Goal: Transaction & Acquisition: Download file/media

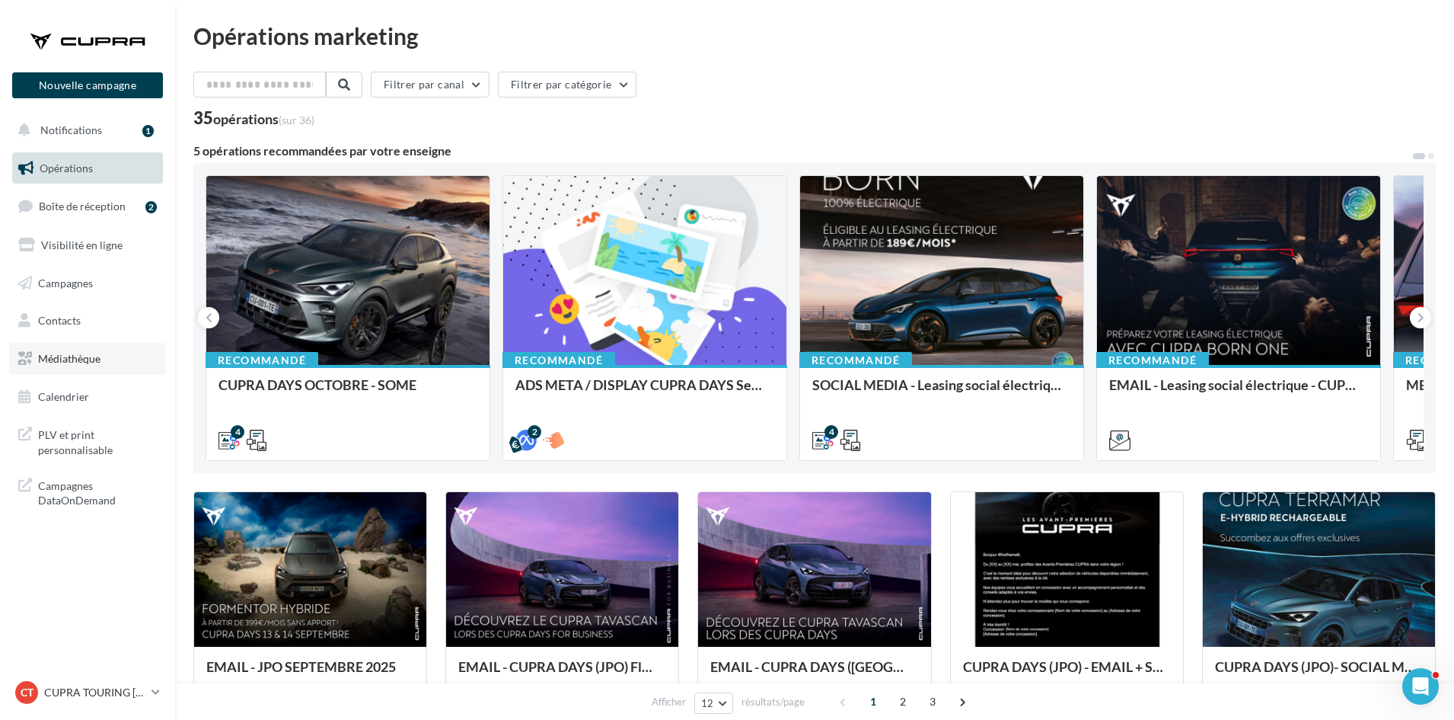
click at [127, 365] on link "Médiathèque" at bounding box center [87, 359] width 157 height 32
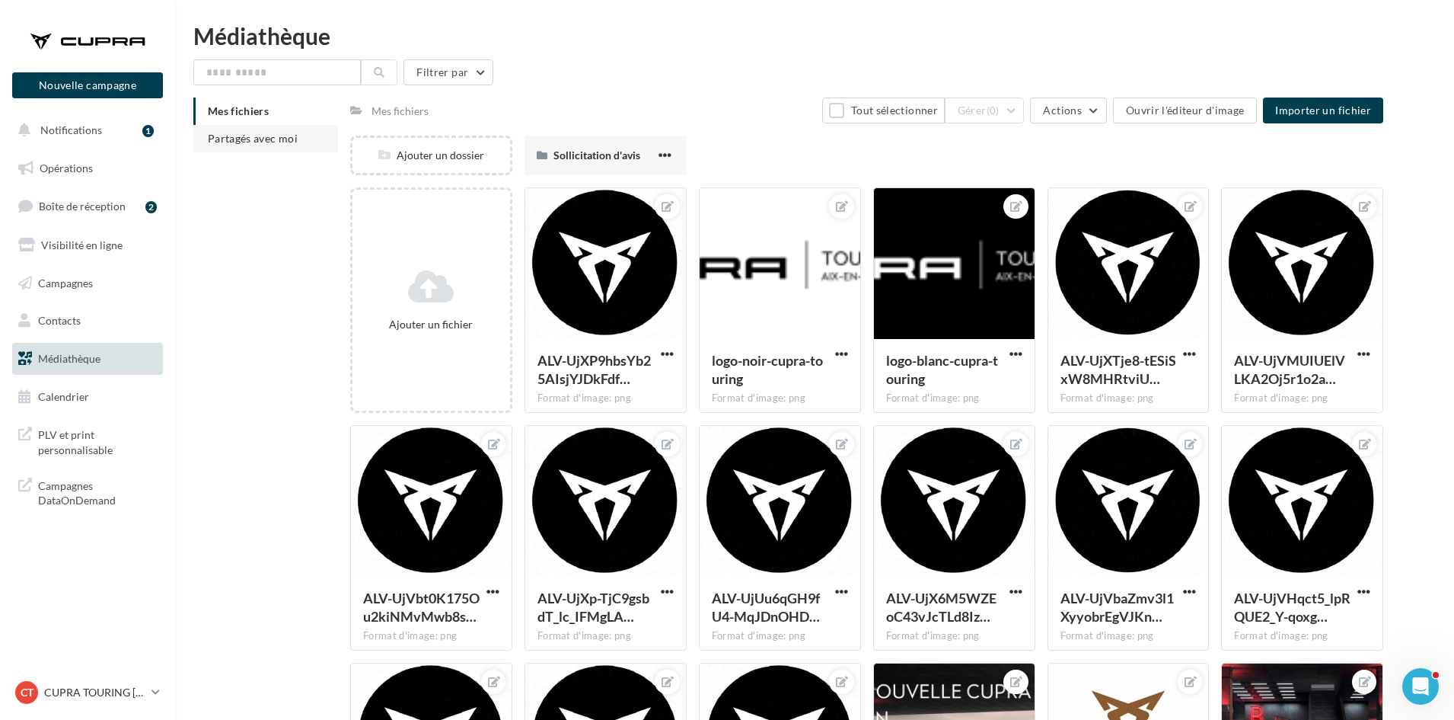
click at [261, 136] on span "Partagés avec moi" at bounding box center [253, 138] width 90 height 13
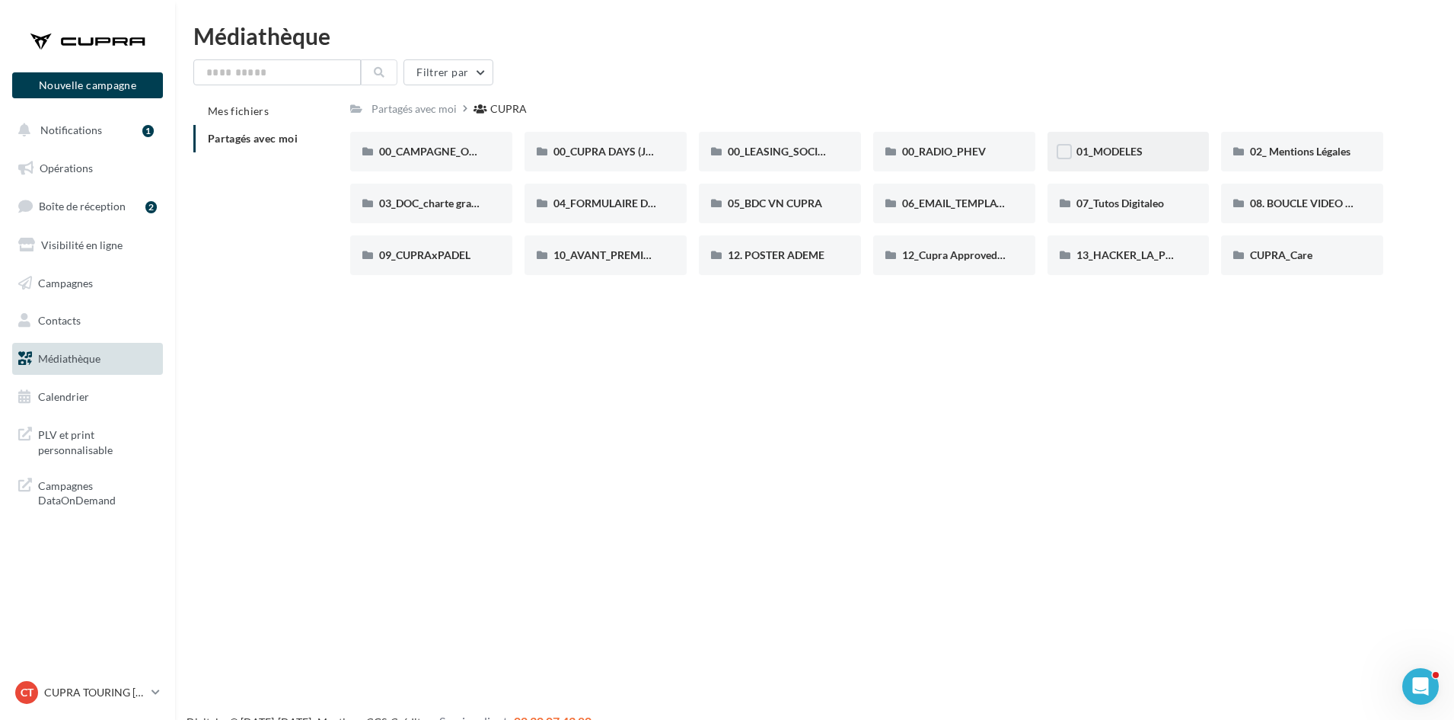
click at [1110, 143] on div "01_MODELES" at bounding box center [1129, 152] width 162 height 40
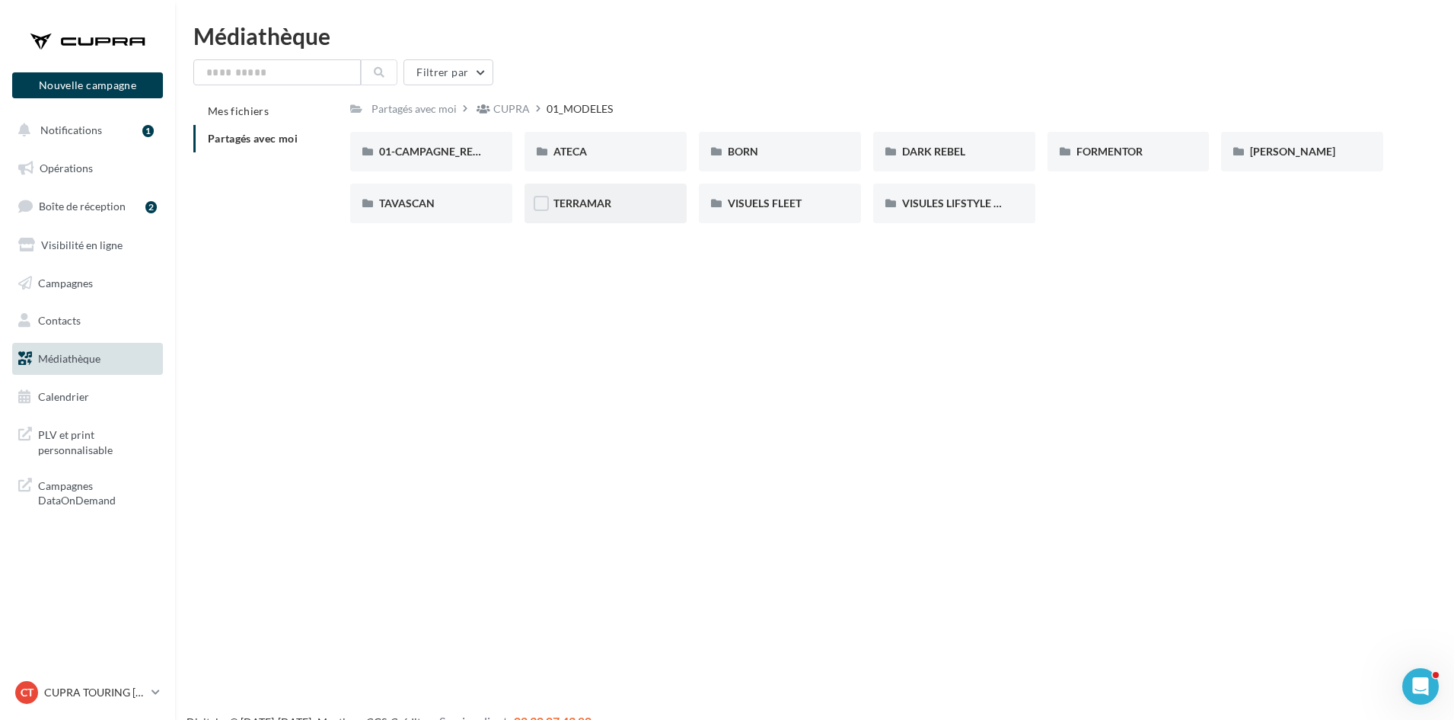
click at [637, 198] on div "TERRAMAR" at bounding box center [606, 203] width 104 height 15
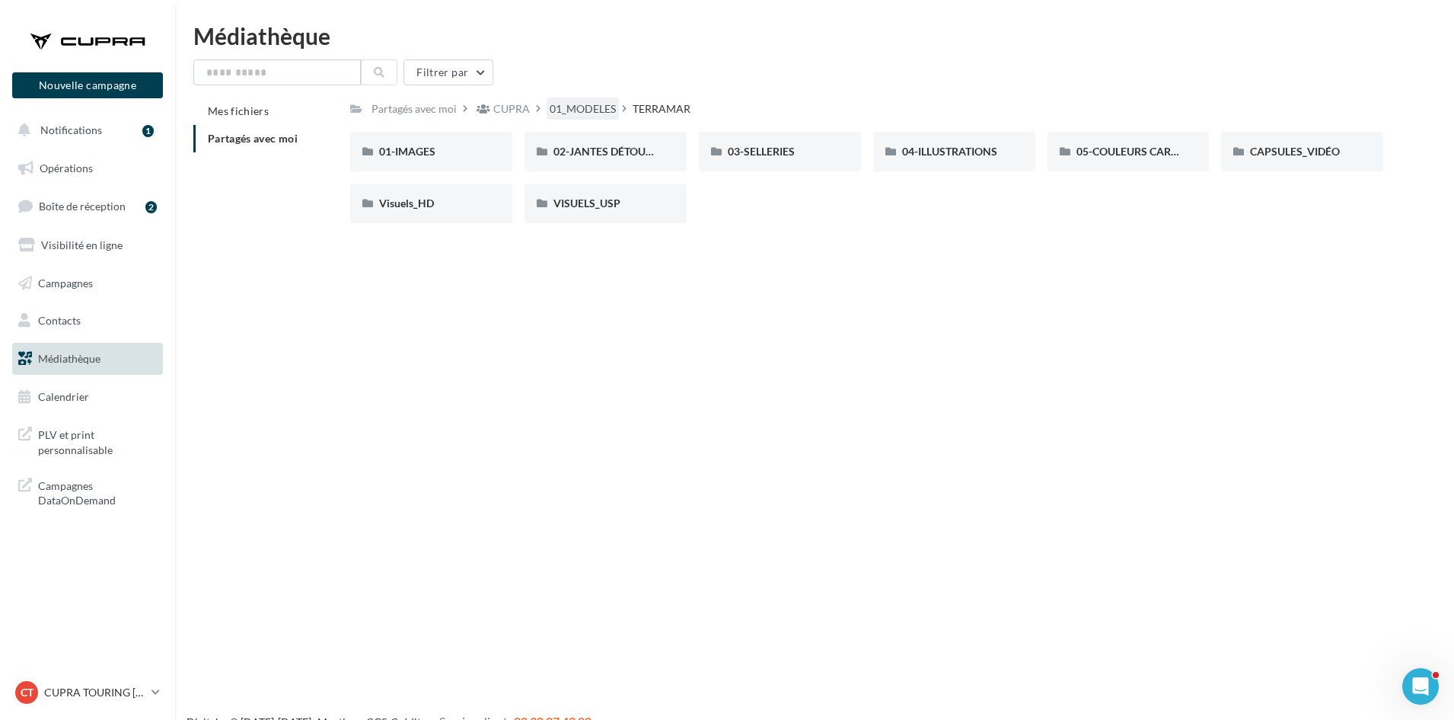
click at [601, 115] on div "01_MODELES" at bounding box center [583, 108] width 66 height 15
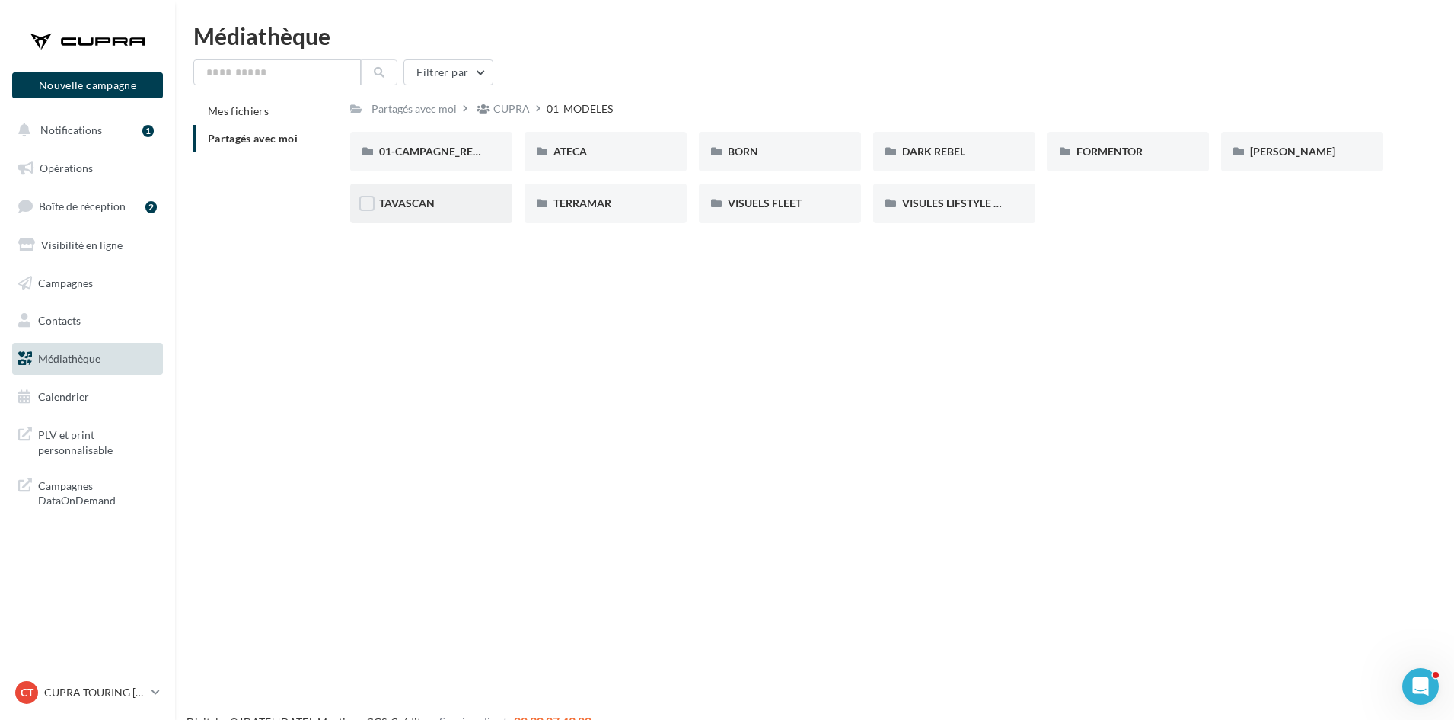
click at [435, 215] on div "TAVASCAN" at bounding box center [431, 204] width 162 height 40
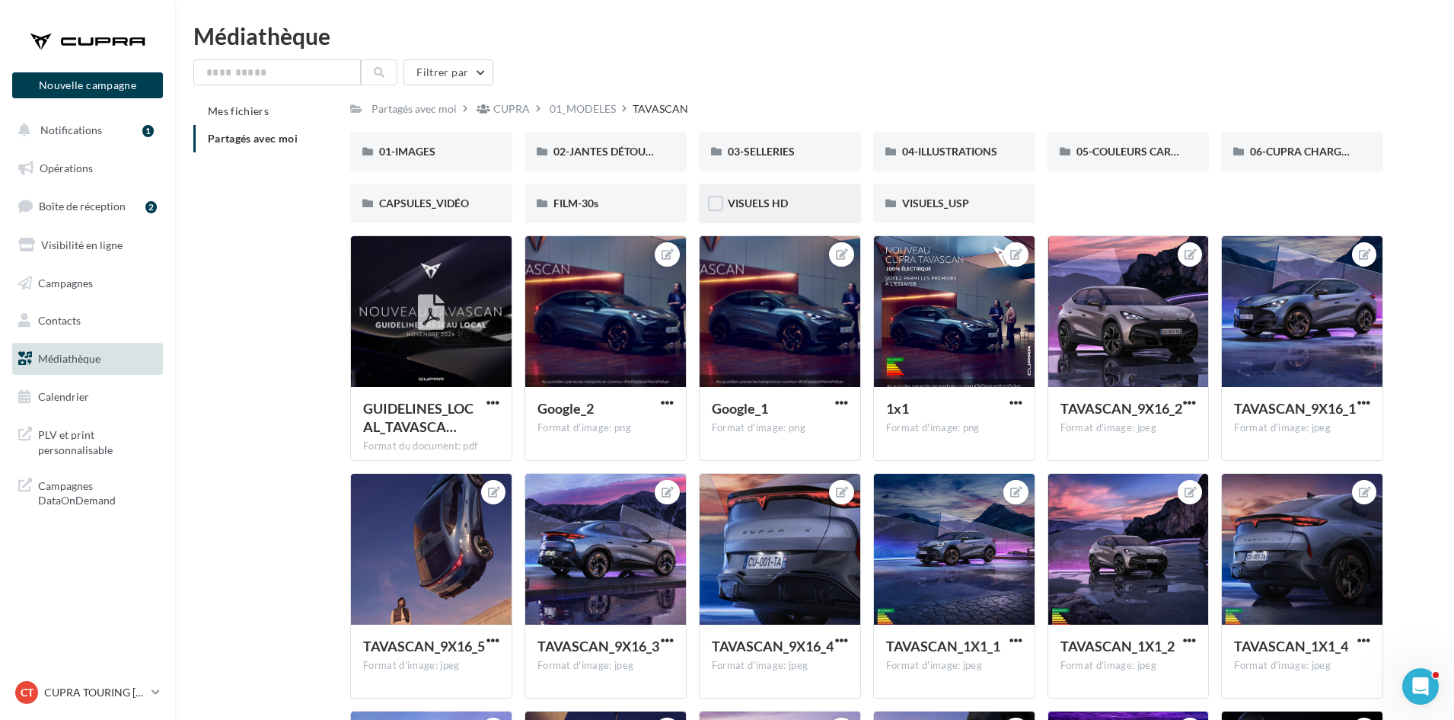
click at [817, 207] on div "VISUELS HD" at bounding box center [780, 203] width 104 height 15
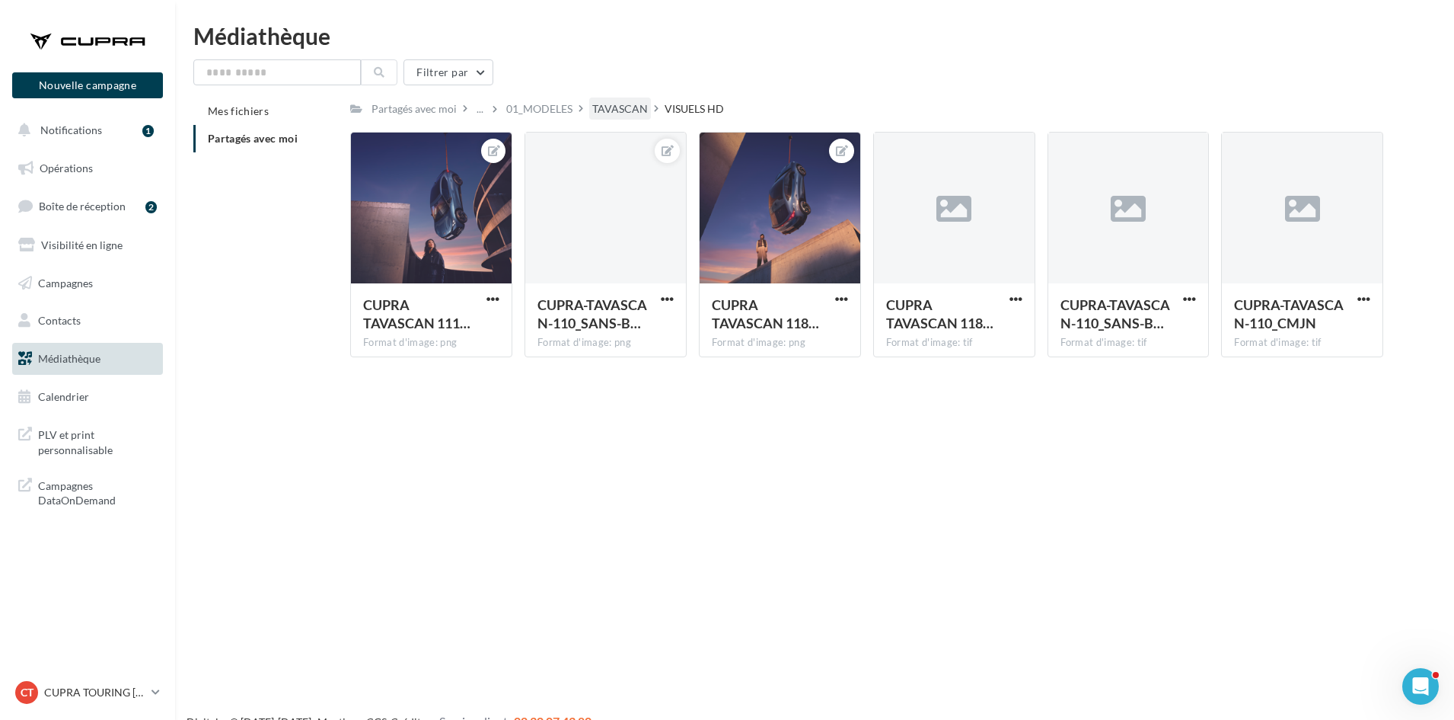
click at [640, 112] on div "TAVASCAN" at bounding box center [620, 108] width 56 height 15
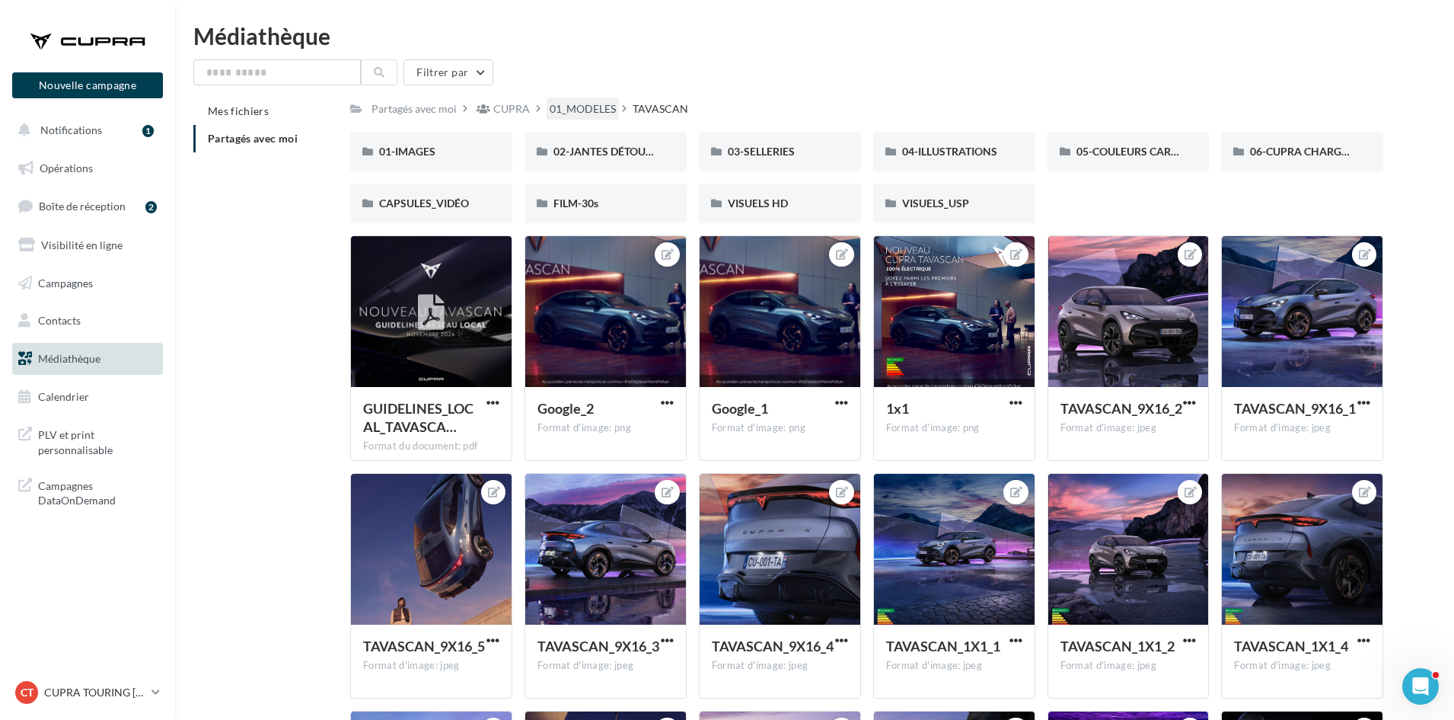
click at [573, 106] on div "01_MODELES" at bounding box center [583, 108] width 66 height 15
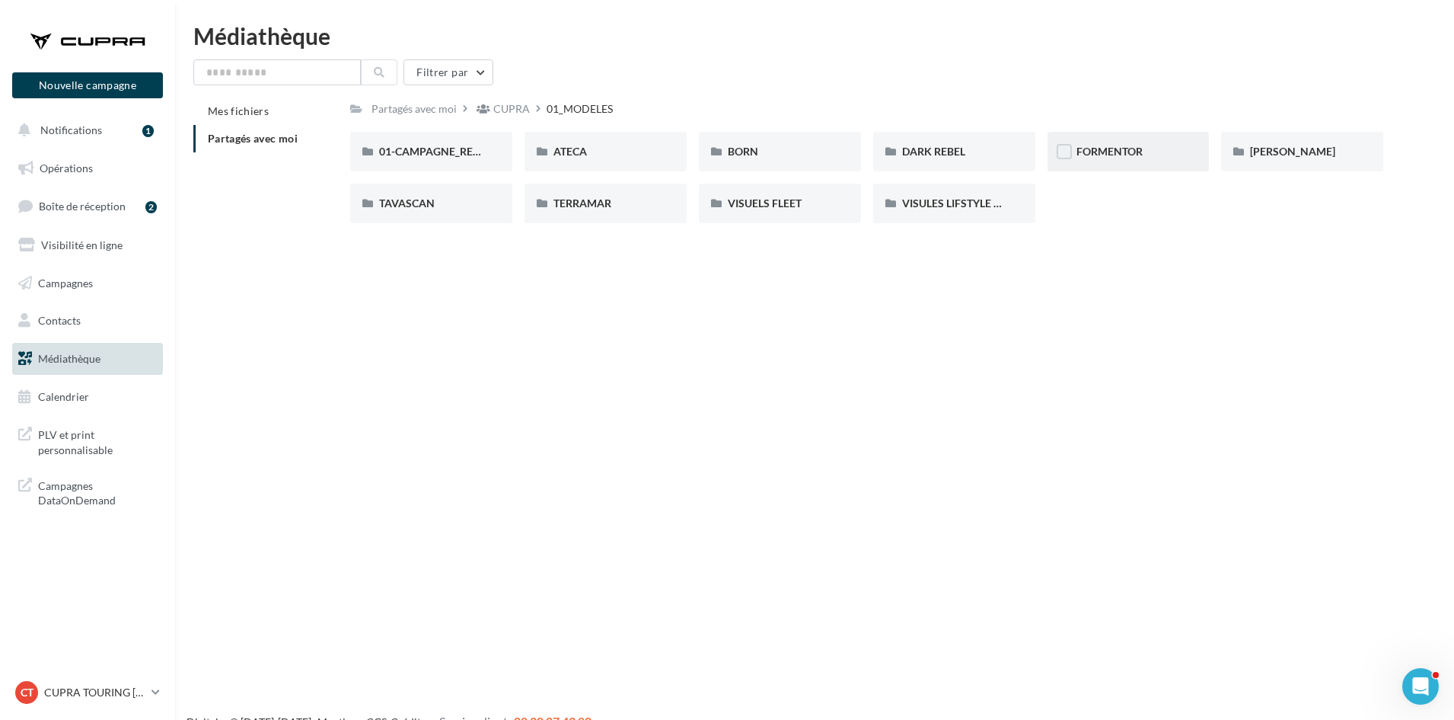
click at [1162, 155] on div "FORMENTOR" at bounding box center [1129, 151] width 104 height 15
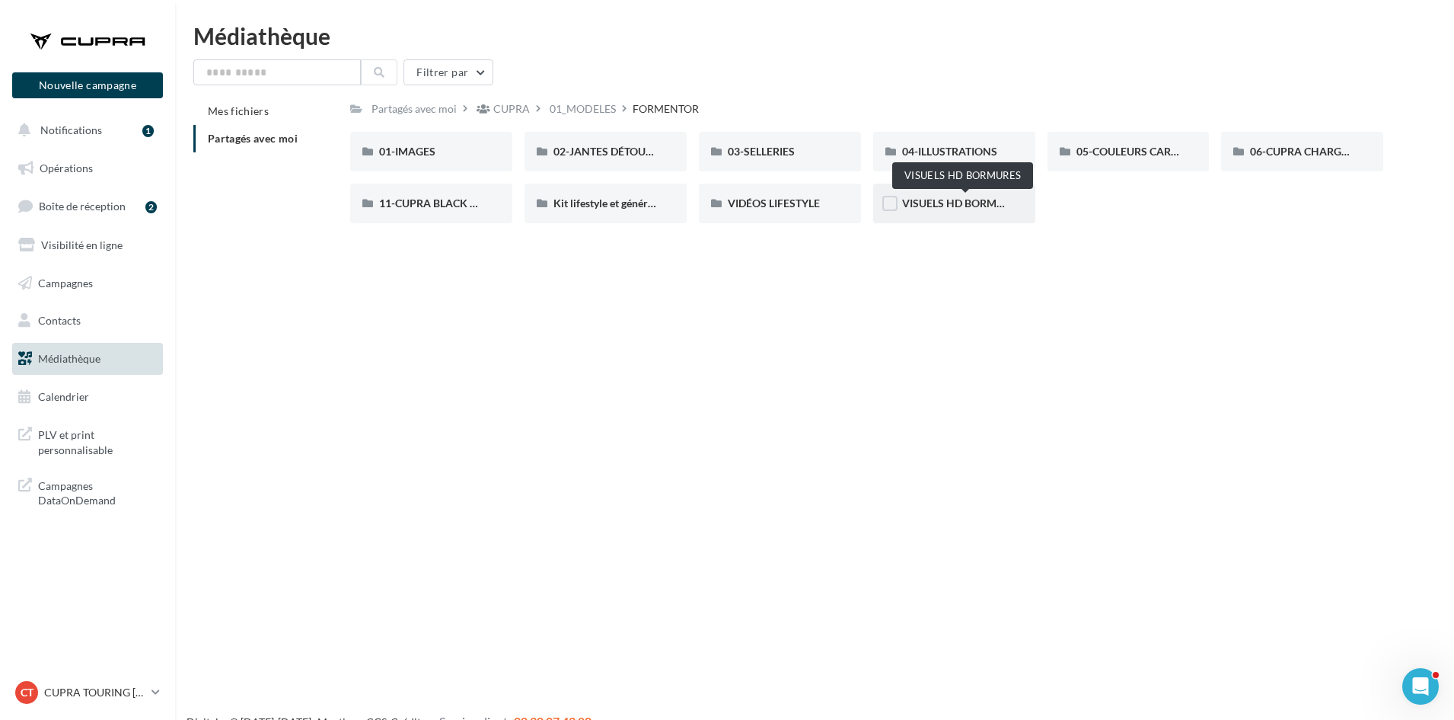
click at [946, 200] on span "VISUELS HD BORMURES" at bounding box center [962, 202] width 121 height 13
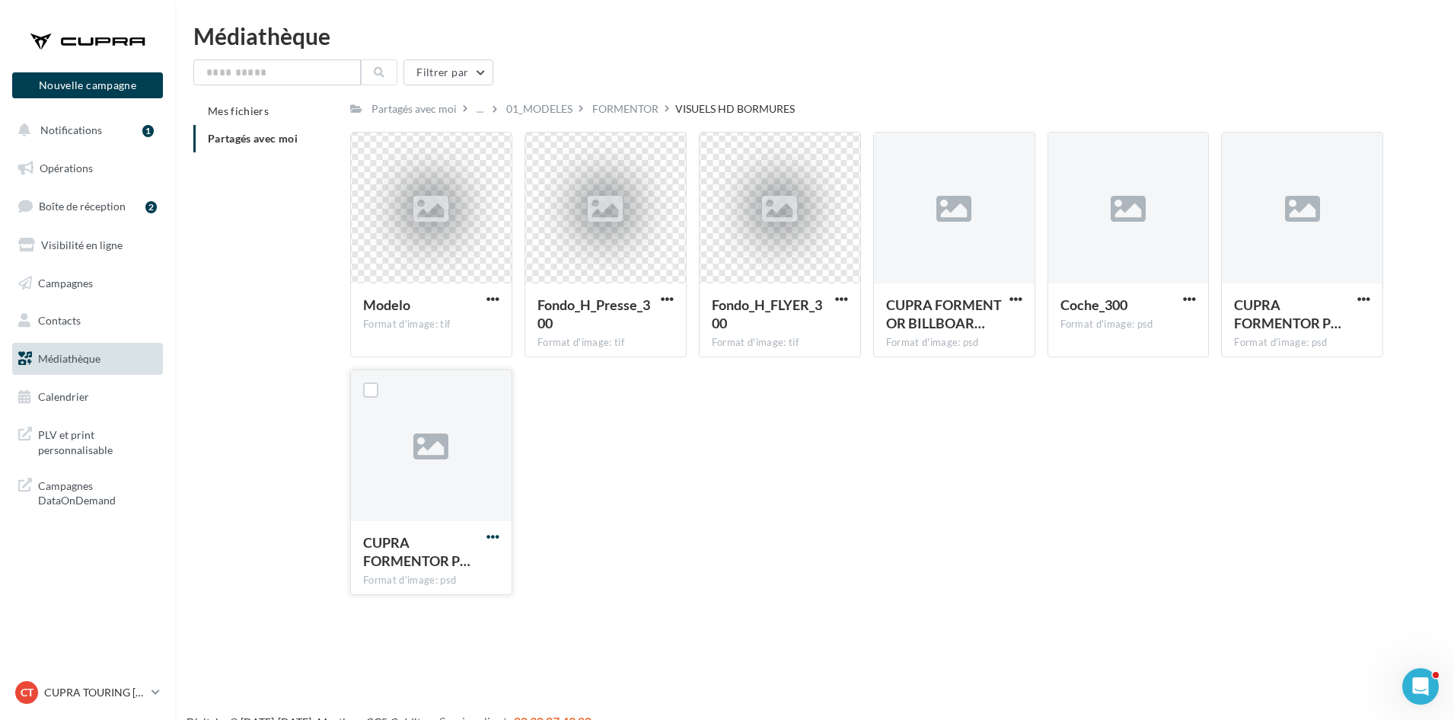
click at [495, 538] on span "button" at bounding box center [493, 536] width 13 height 13
click at [467, 560] on button "Télécharger" at bounding box center [426, 567] width 152 height 40
click at [658, 111] on div "FORMENTOR" at bounding box center [625, 108] width 66 height 15
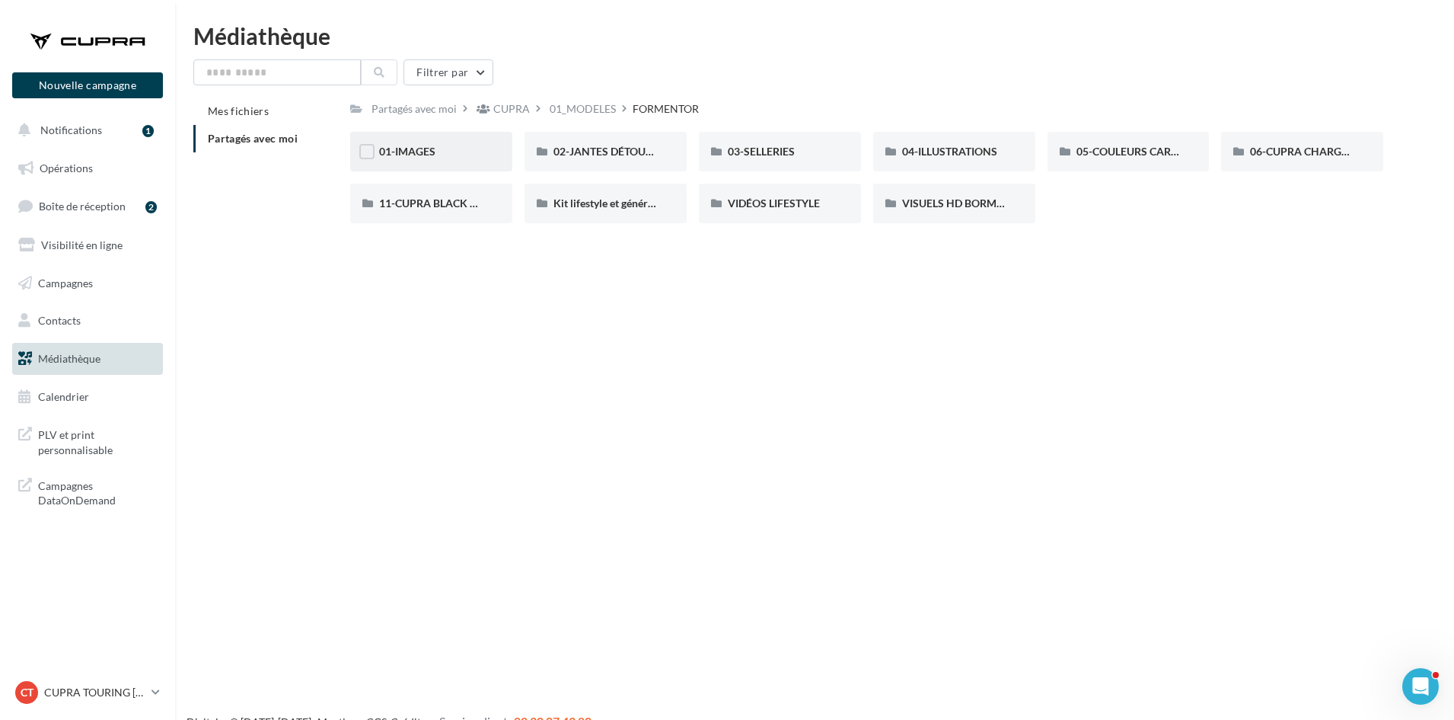
click at [440, 154] on div "01-IMAGES" at bounding box center [431, 151] width 104 height 15
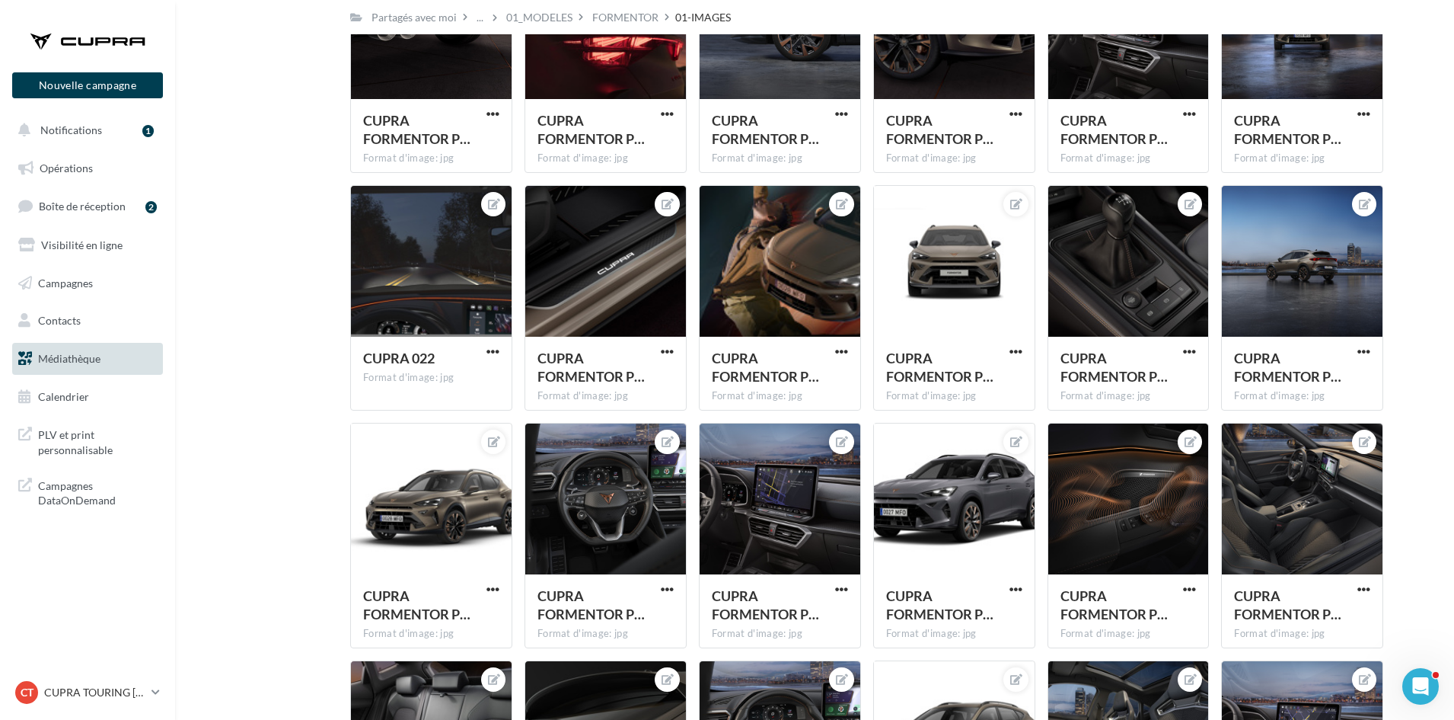
scroll to position [190, 0]
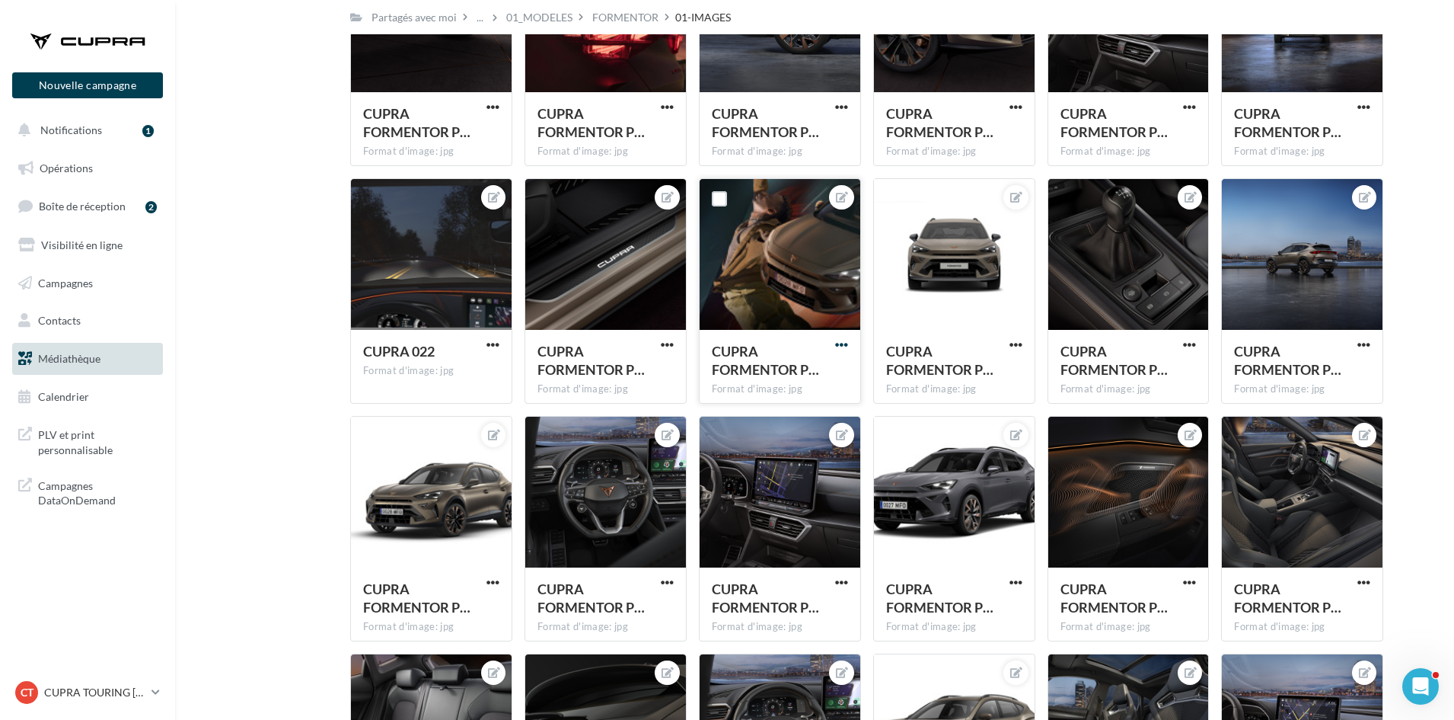
click at [835, 346] on span "button" at bounding box center [841, 344] width 13 height 13
click at [783, 410] on button "Télécharger" at bounding box center [771, 415] width 161 height 40
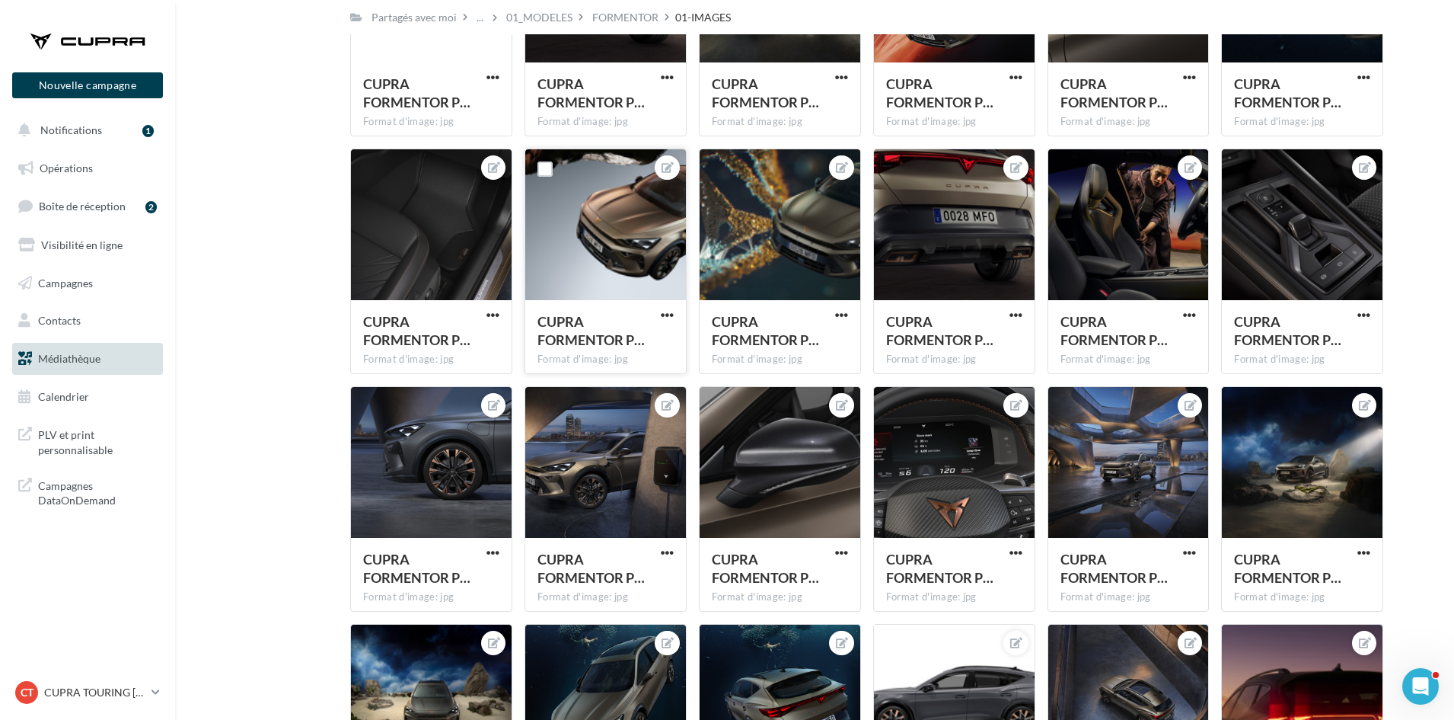
scroll to position [1409, 0]
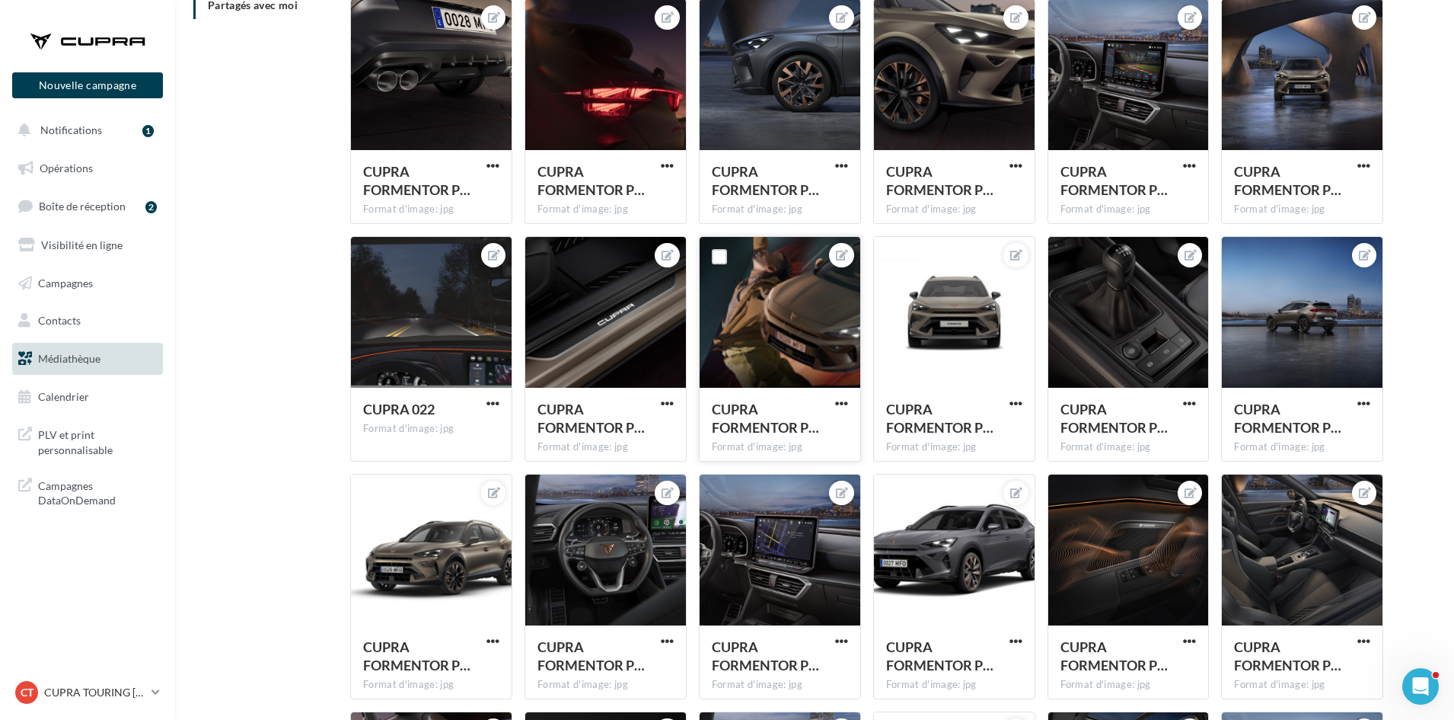
scroll to position [0, 0]
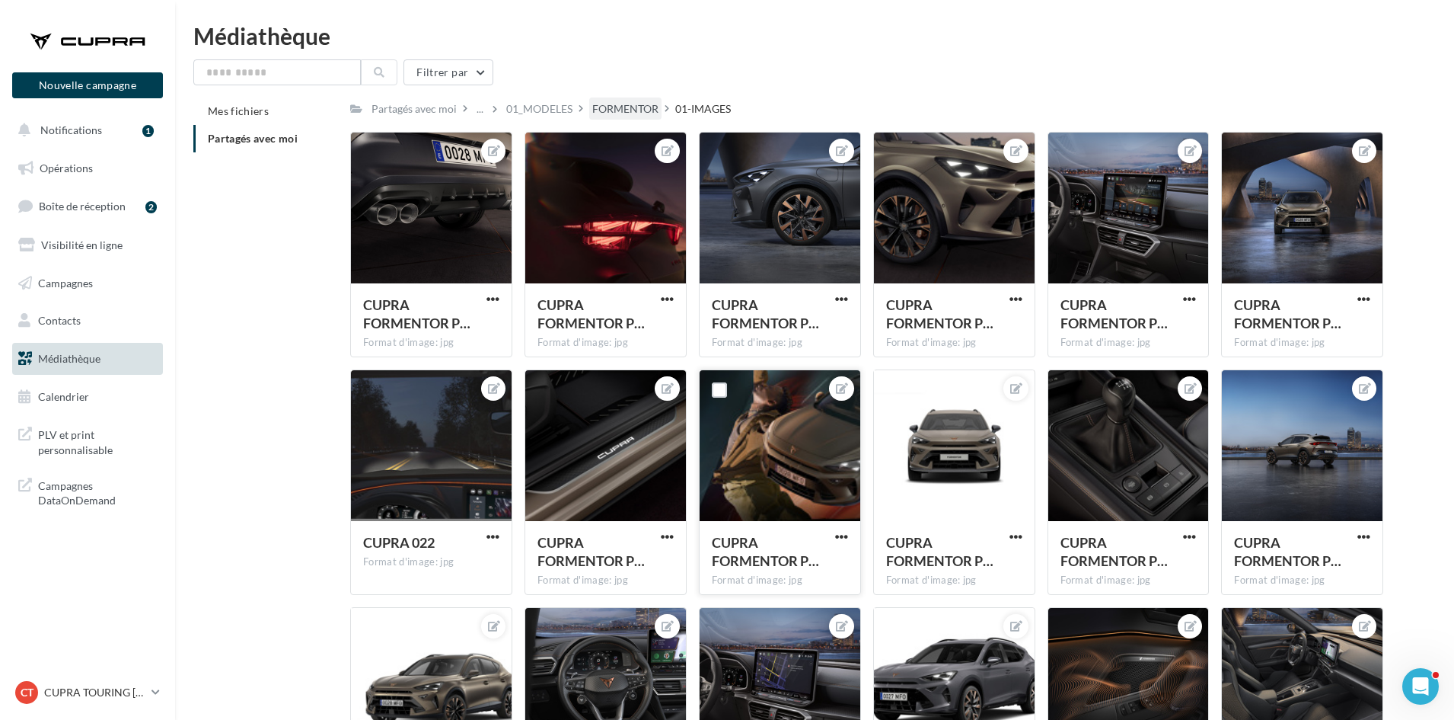
click at [645, 112] on div "FORMENTOR" at bounding box center [625, 108] width 66 height 15
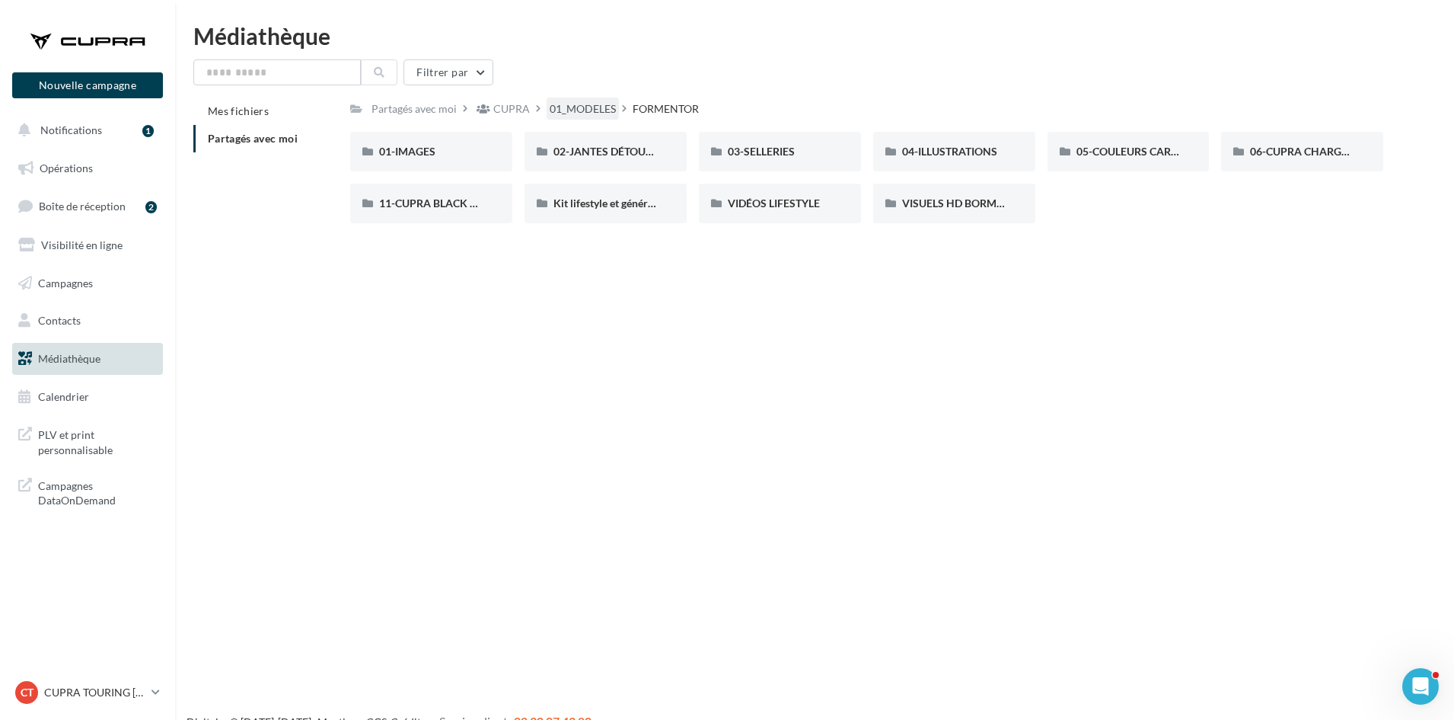
click at [614, 112] on div "01_MODELES" at bounding box center [583, 108] width 66 height 15
click at [1050, 273] on div "Nouvelle campagne Nouvelle campagne Notifications 1 Opérations Boîte de récepti…" at bounding box center [727, 384] width 1454 height 720
click at [994, 211] on div "VISULES LIFSTYLE CUPRA" at bounding box center [954, 203] width 104 height 15
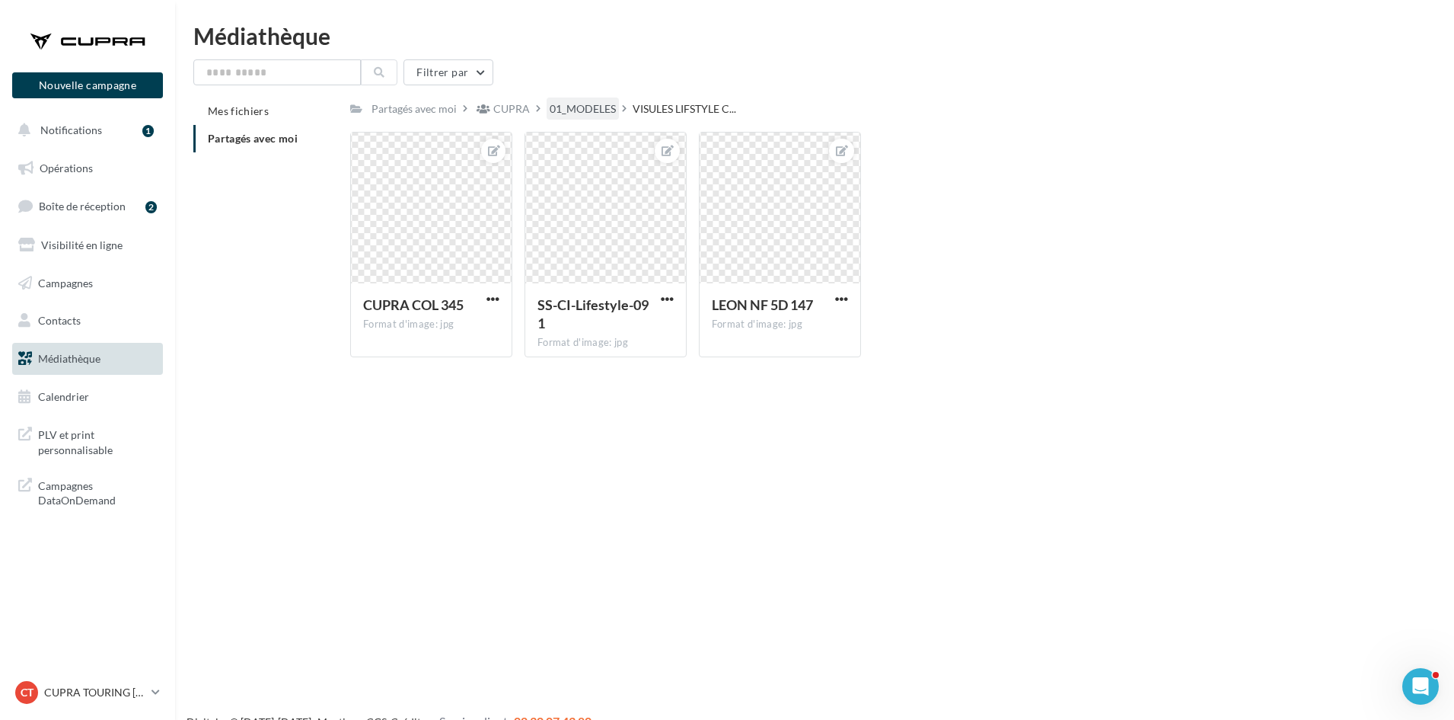
click at [577, 98] on div "01_MODELES" at bounding box center [583, 108] width 72 height 22
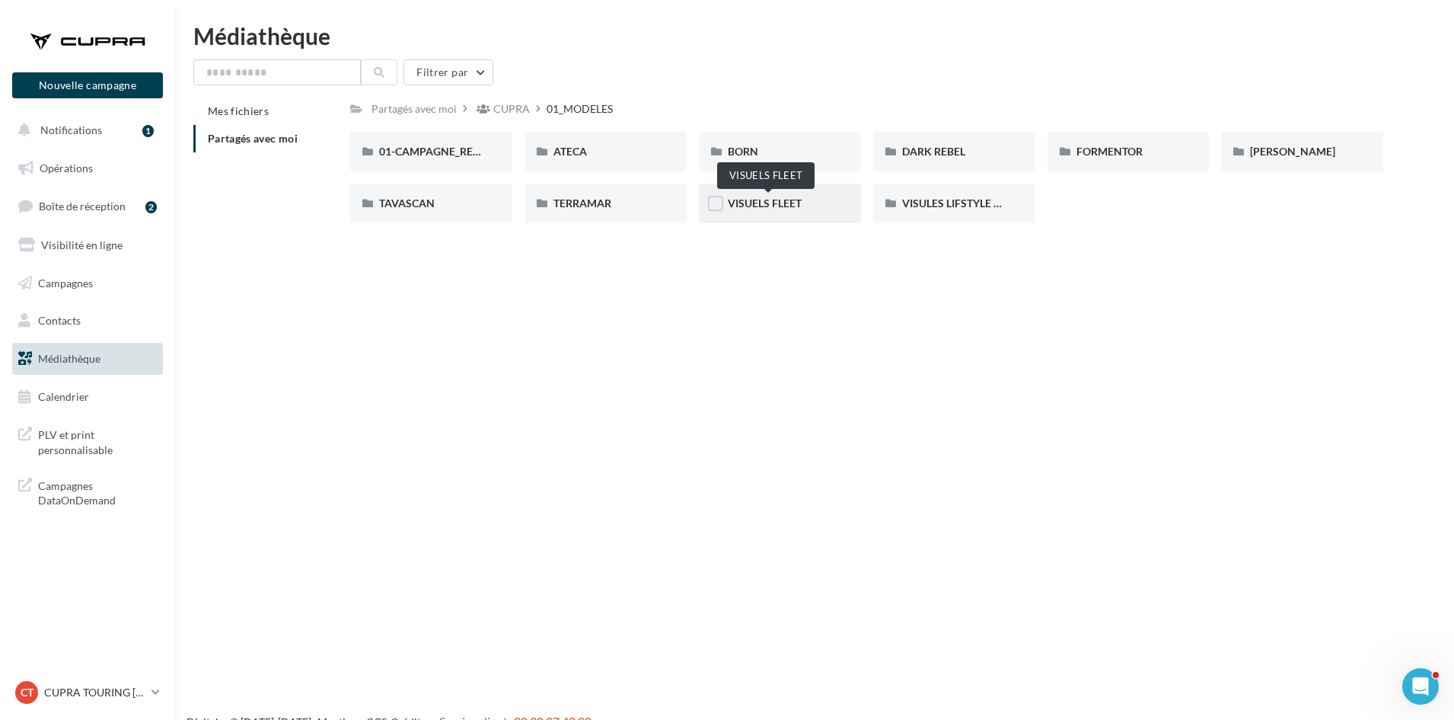
click at [774, 207] on span "VISUELS FLEET" at bounding box center [765, 202] width 74 height 13
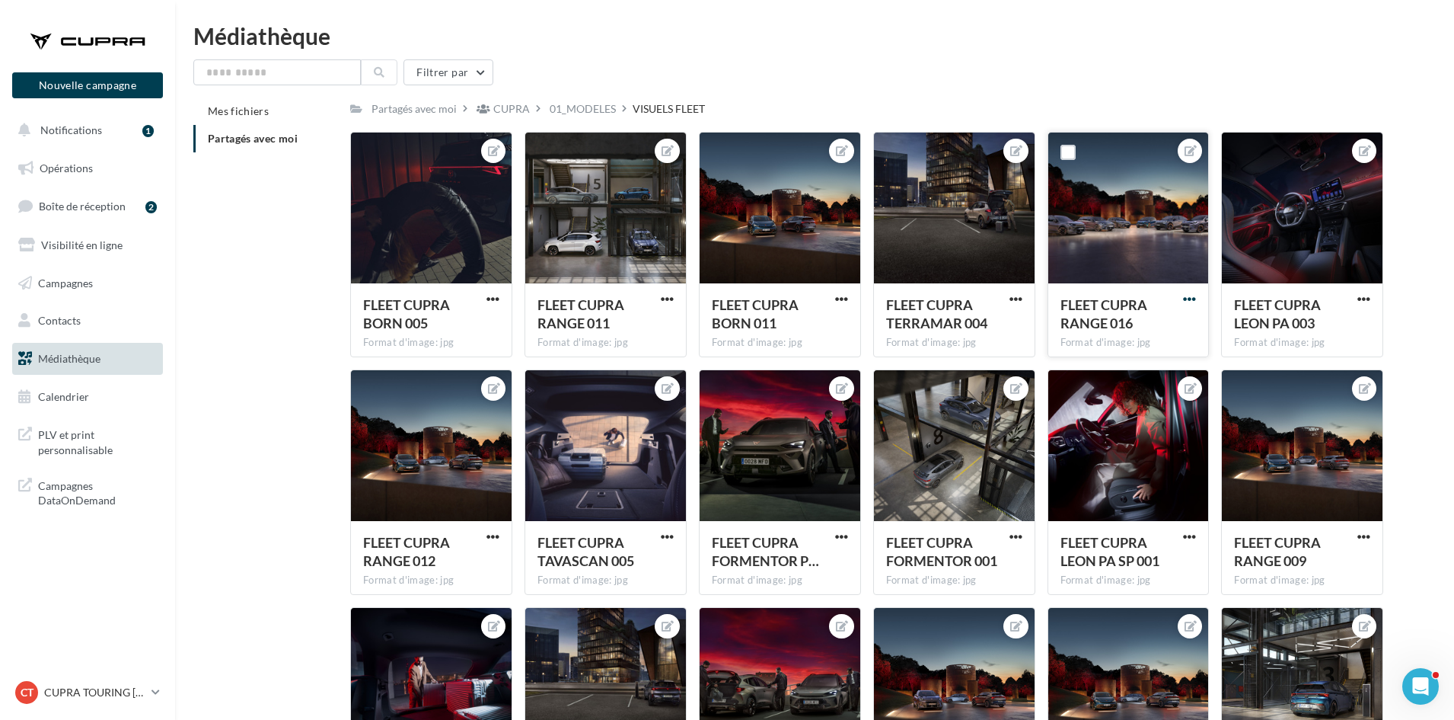
click at [1184, 298] on span "button" at bounding box center [1189, 298] width 13 height 13
click at [1115, 365] on button "Télécharger" at bounding box center [1119, 369] width 161 height 40
click at [68, 686] on p "CUPRA TOURING [GEOGRAPHIC_DATA]" at bounding box center [94, 692] width 101 height 15
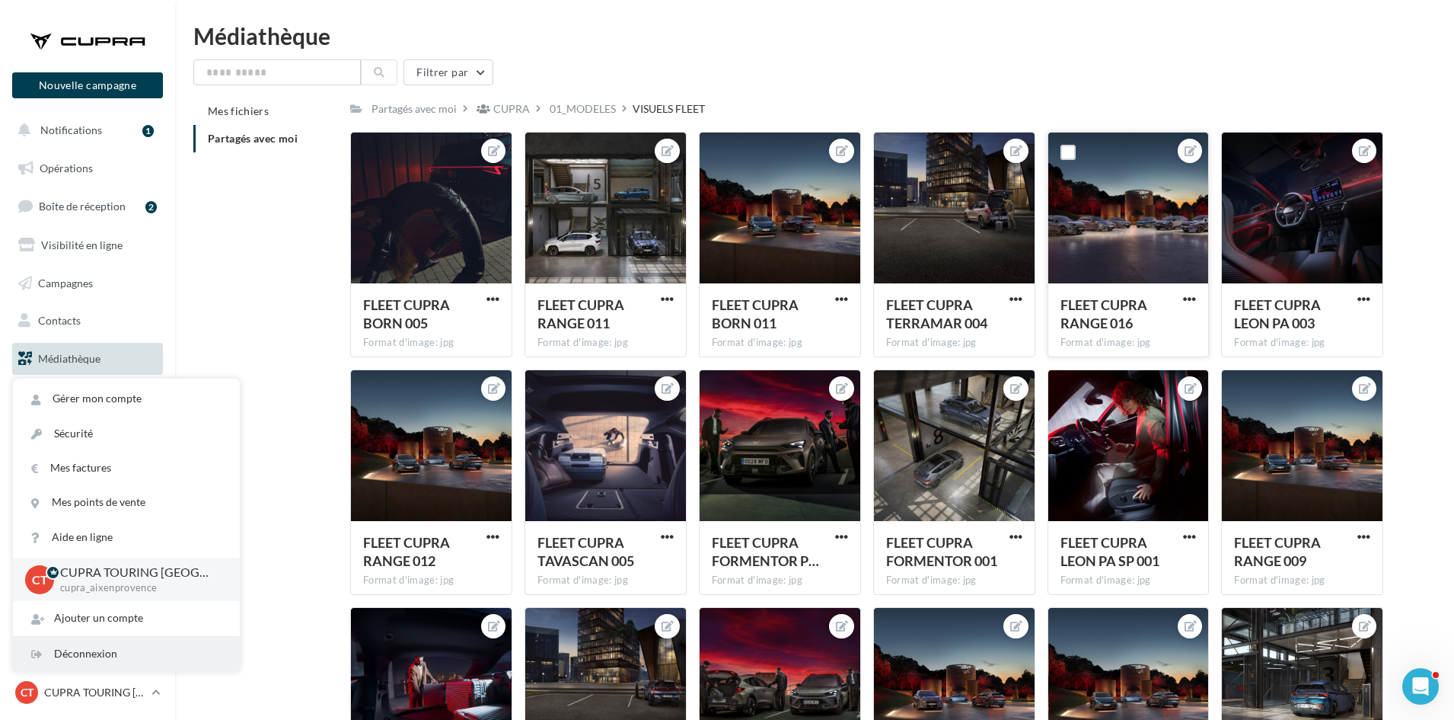
drag, startPoint x: 75, startPoint y: 662, endPoint x: 382, endPoint y: 527, distance: 335.9
click at [75, 661] on div "Déconnexion" at bounding box center [126, 654] width 227 height 34
